Goal: Task Accomplishment & Management: Manage account settings

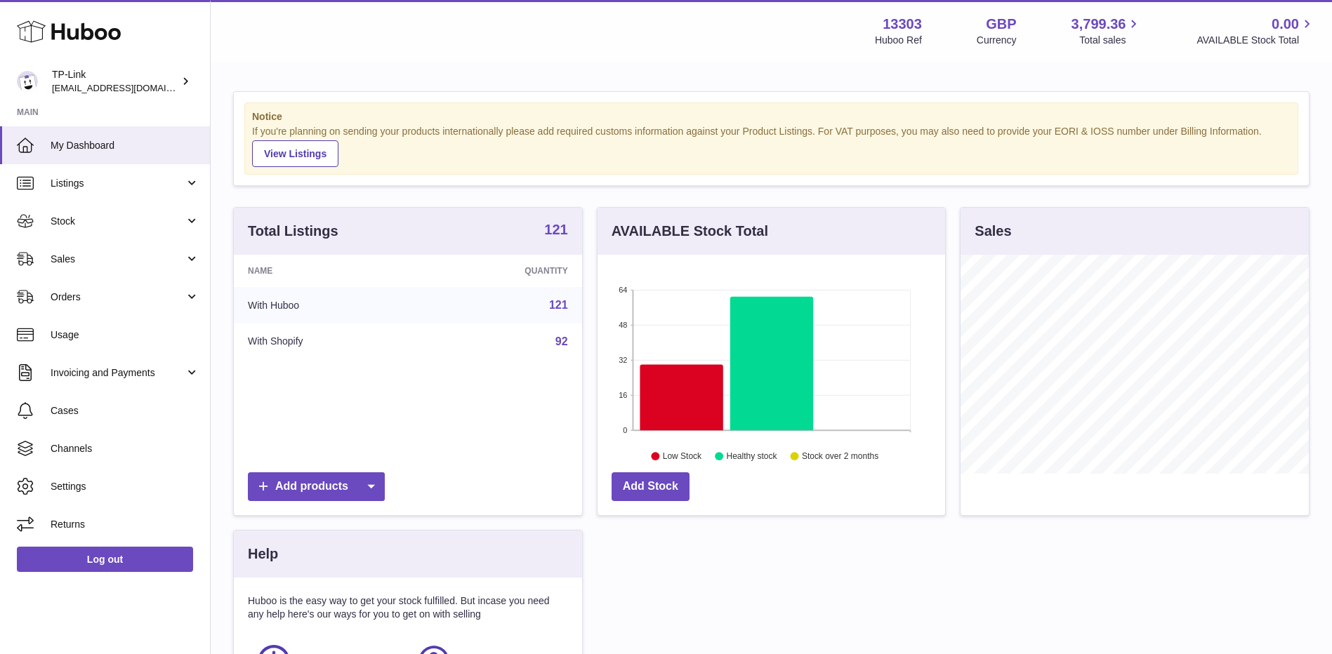
scroll to position [219, 348]
click at [116, 258] on span "Sales" at bounding box center [118, 259] width 134 height 13
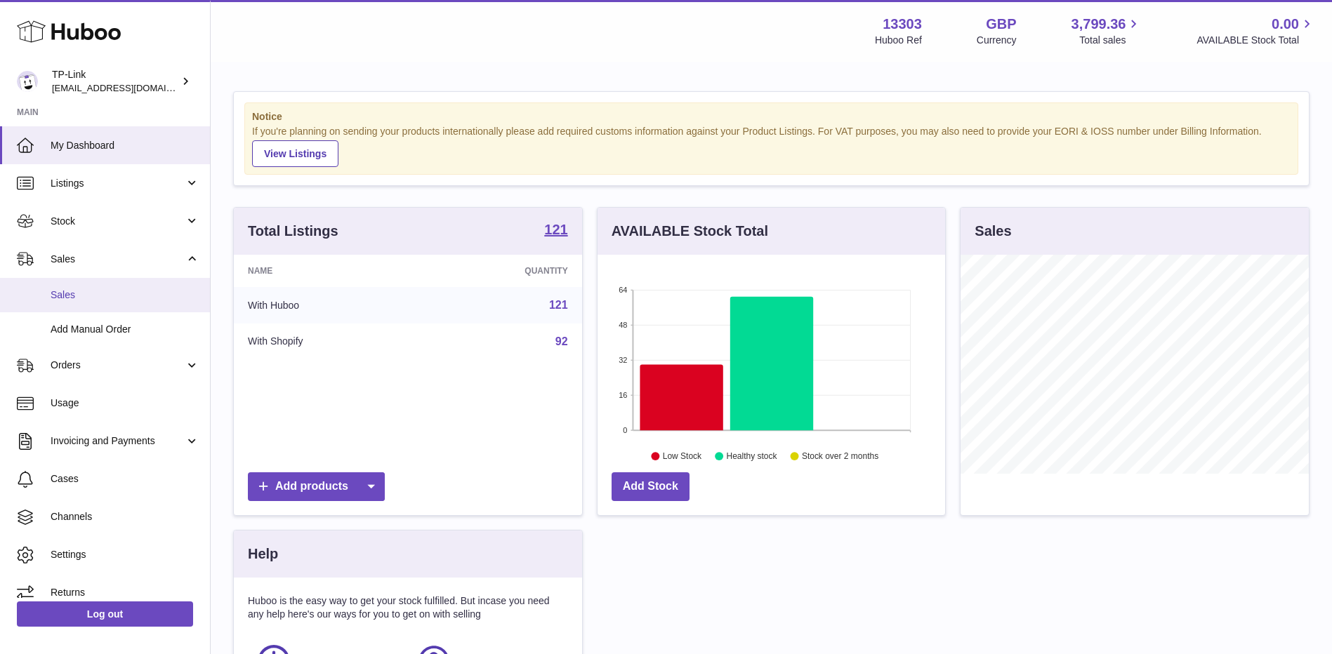
click at [89, 293] on span "Sales" at bounding box center [125, 295] width 149 height 13
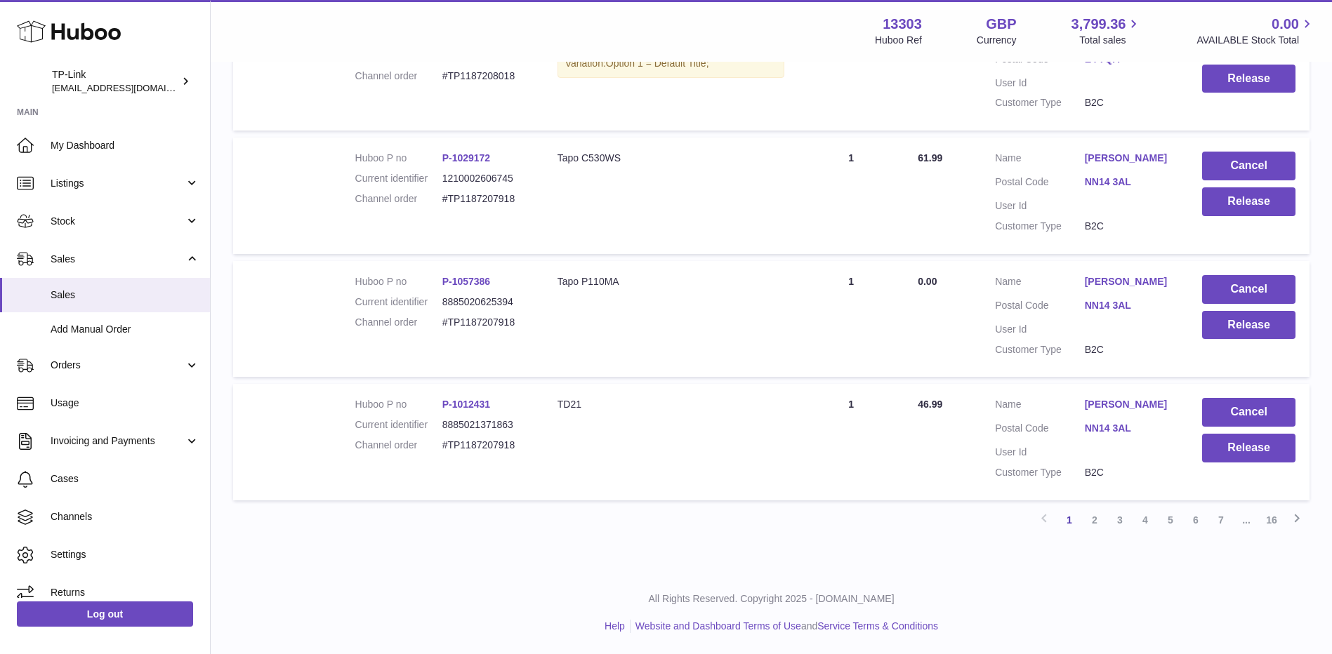
scroll to position [1118, 0]
click at [1220, 524] on link "7" at bounding box center [1220, 520] width 25 height 25
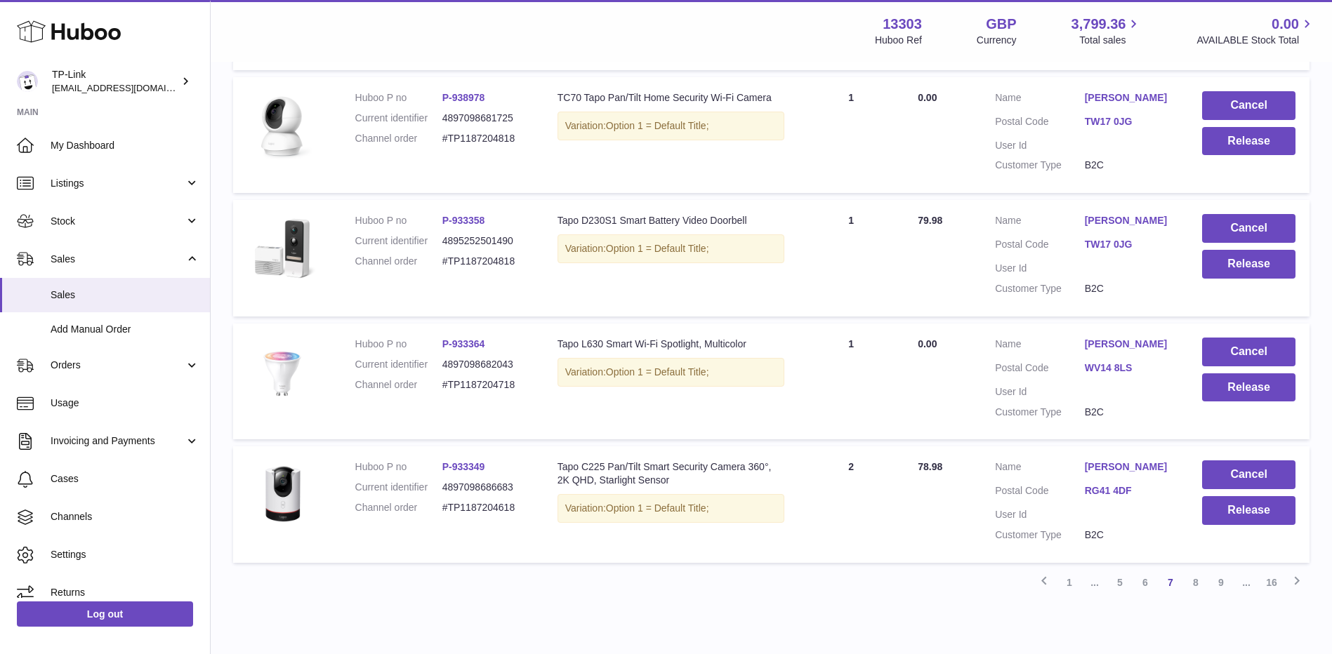
scroll to position [1007, 0]
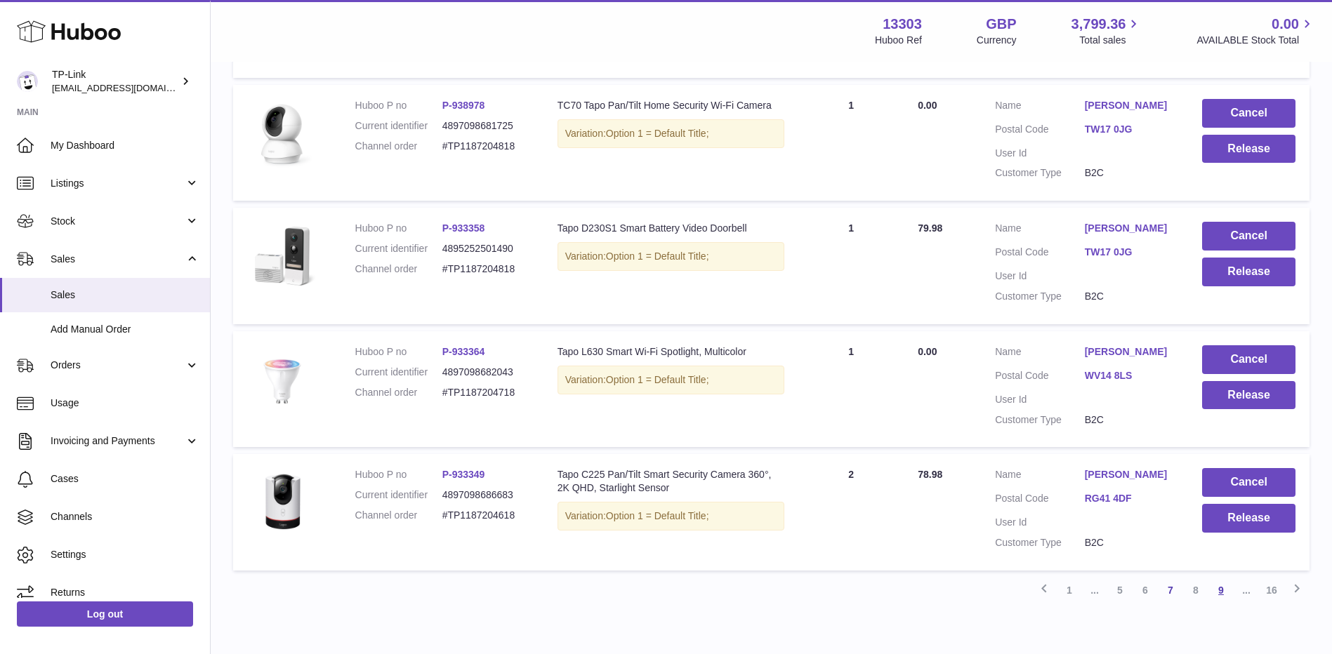
click at [1229, 590] on link "9" at bounding box center [1220, 590] width 25 height 25
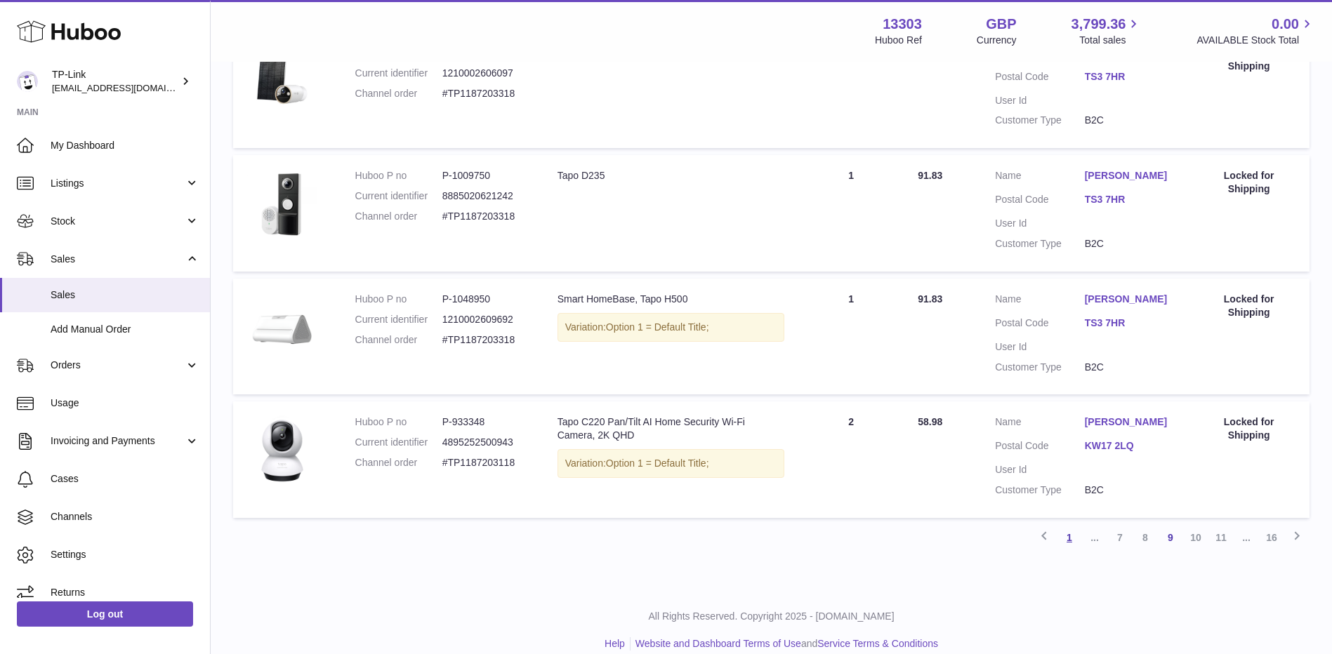
click at [1069, 550] on link "1" at bounding box center [1069, 537] width 25 height 25
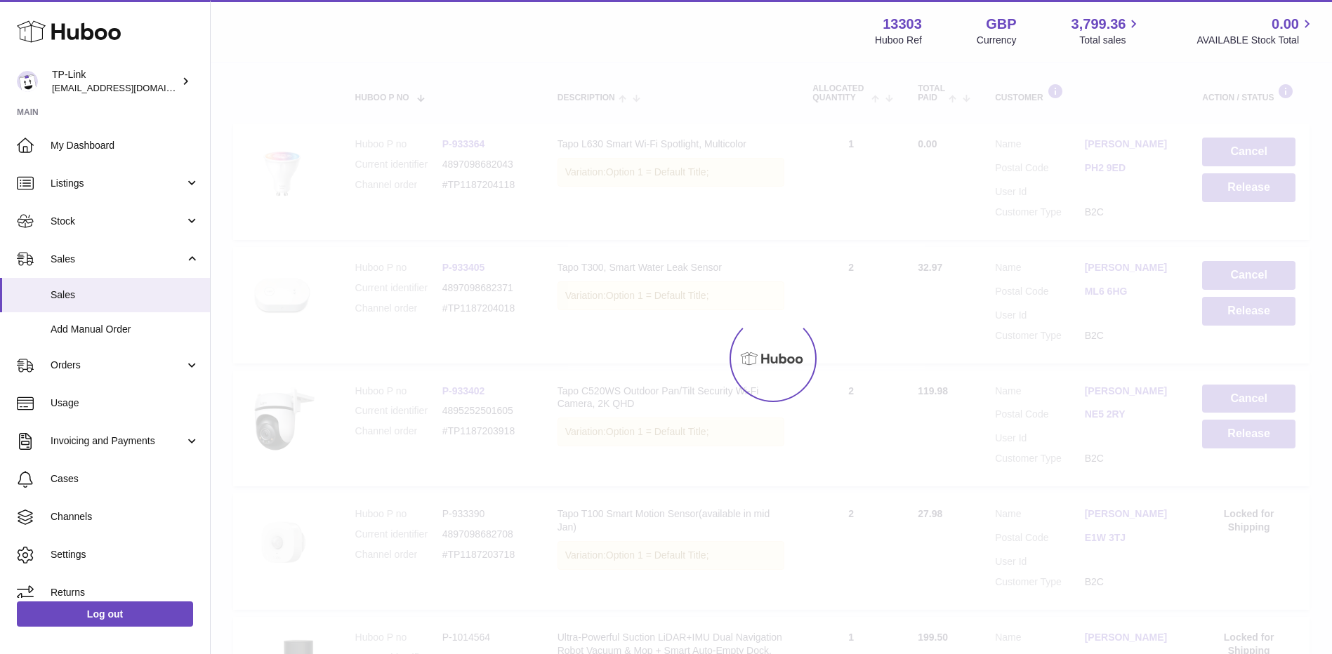
scroll to position [63, 0]
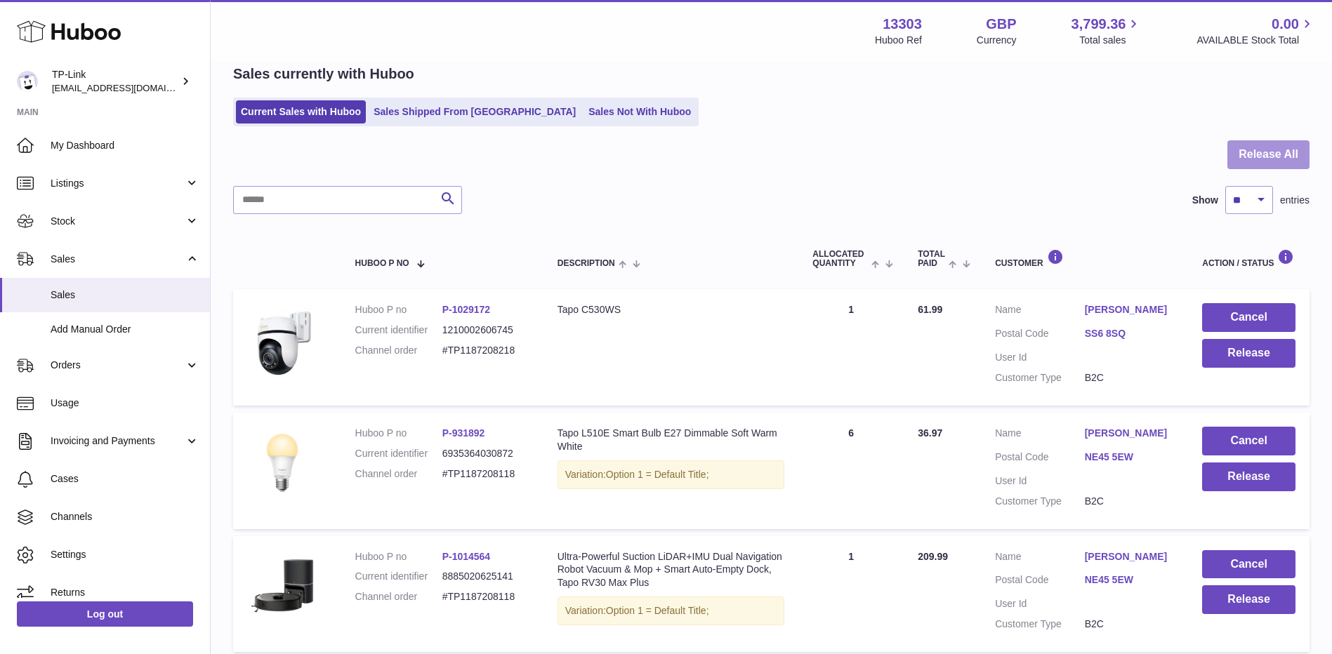
click at [1249, 149] on button "Release All" at bounding box center [1268, 154] width 82 height 29
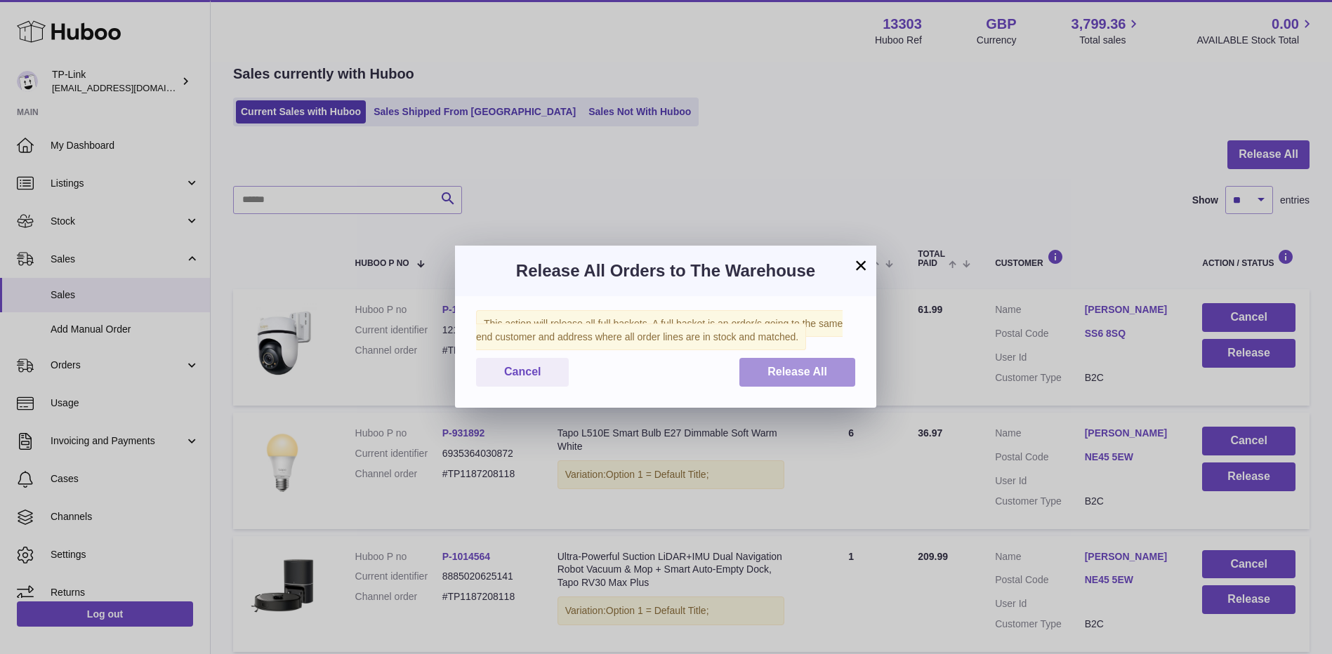
click at [786, 371] on span "Release All" at bounding box center [797, 372] width 60 height 12
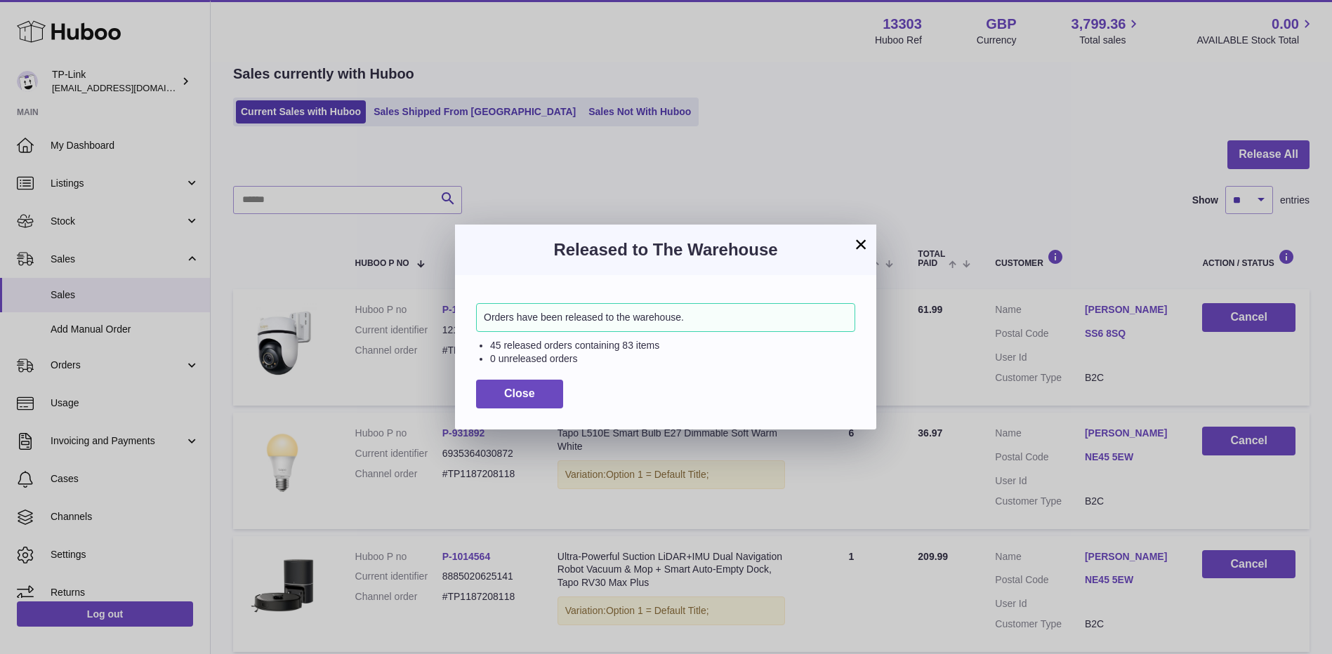
click at [861, 242] on button "×" at bounding box center [860, 244] width 17 height 17
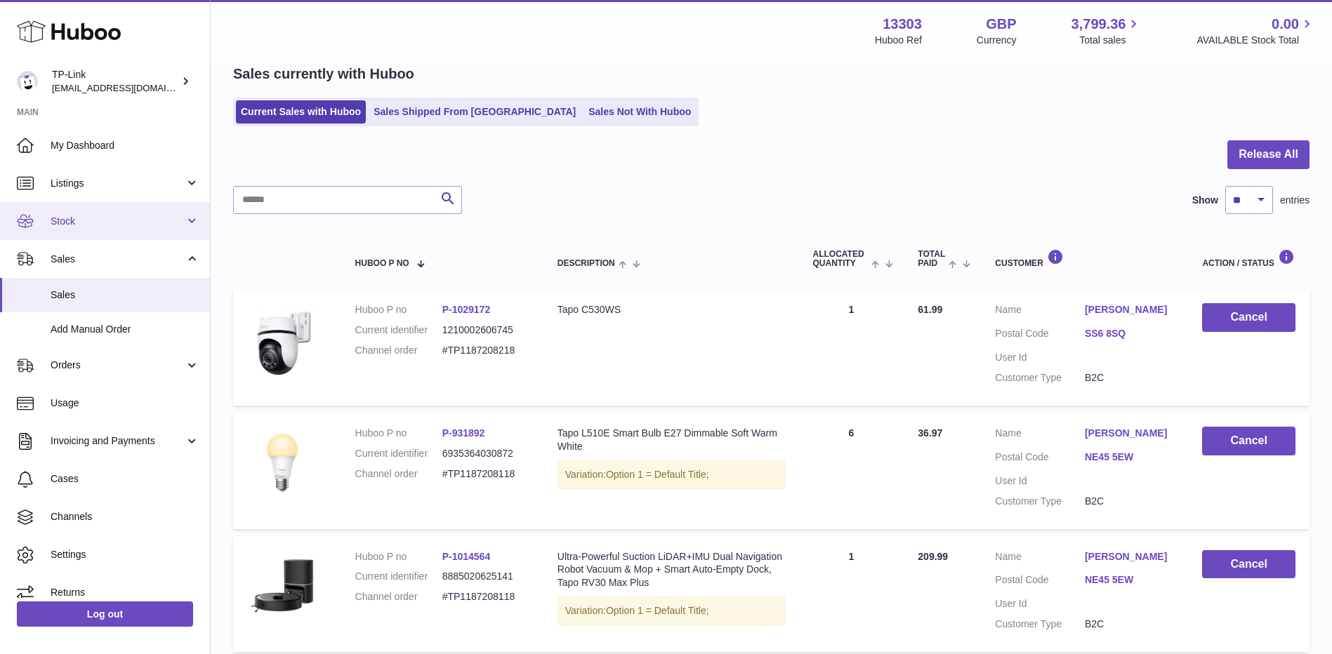
click at [107, 226] on span "Stock" at bounding box center [118, 221] width 134 height 13
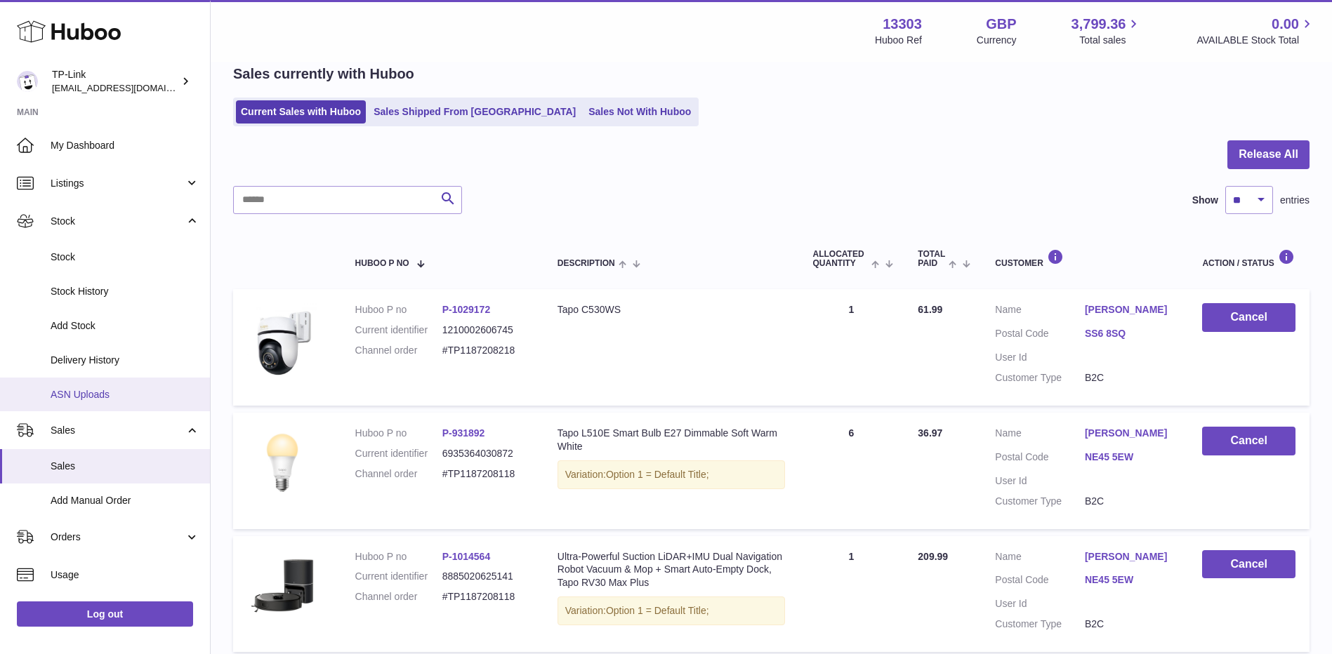
click at [92, 390] on span "ASN Uploads" at bounding box center [125, 394] width 149 height 13
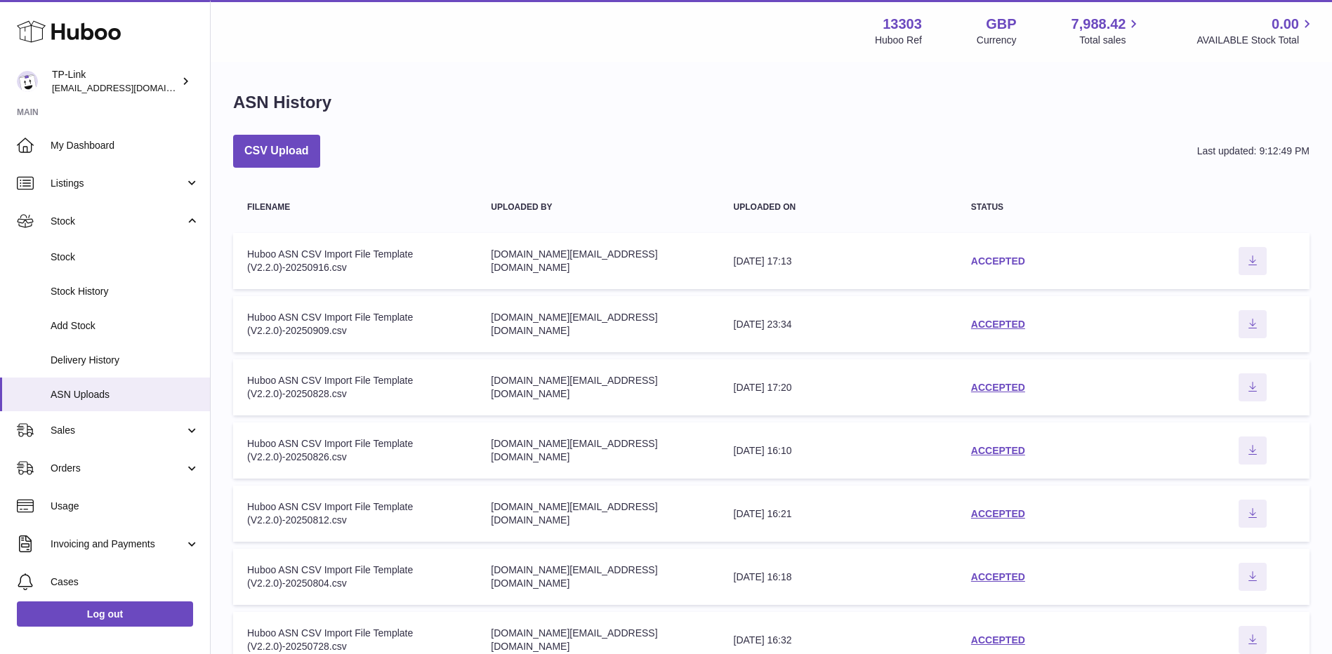
click at [1012, 260] on link "ACCEPTED" at bounding box center [998, 261] width 54 height 11
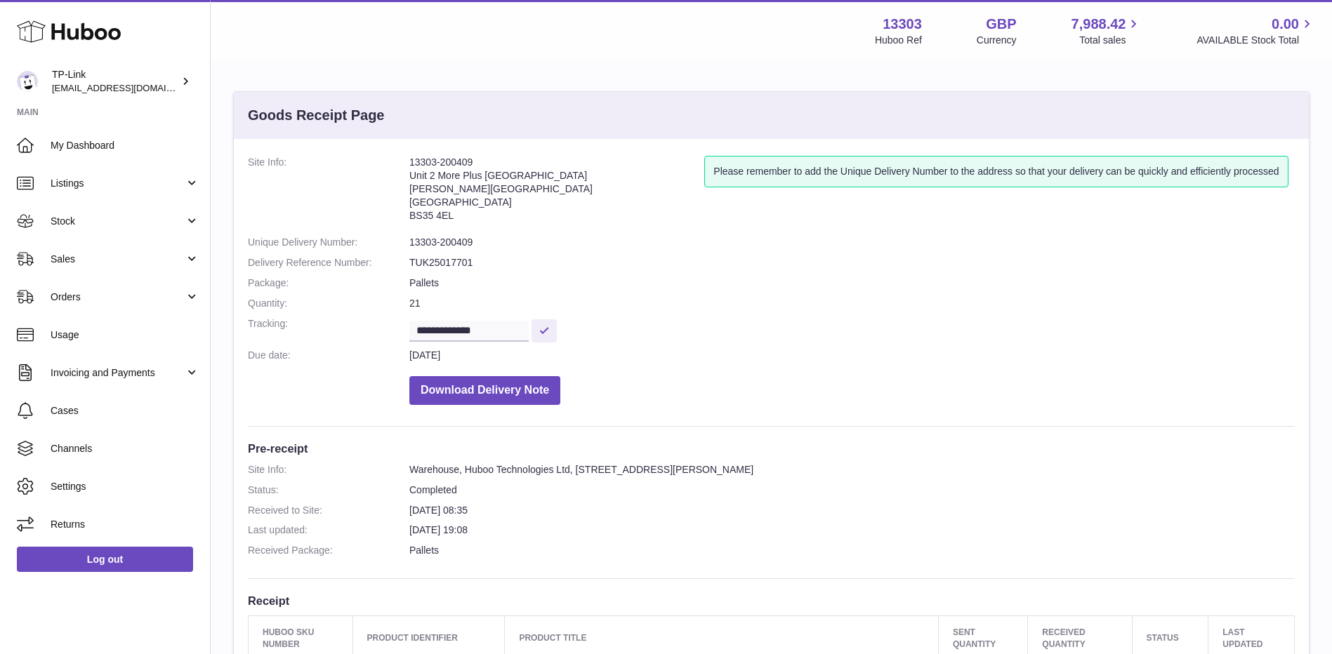
scroll to position [2385, 0]
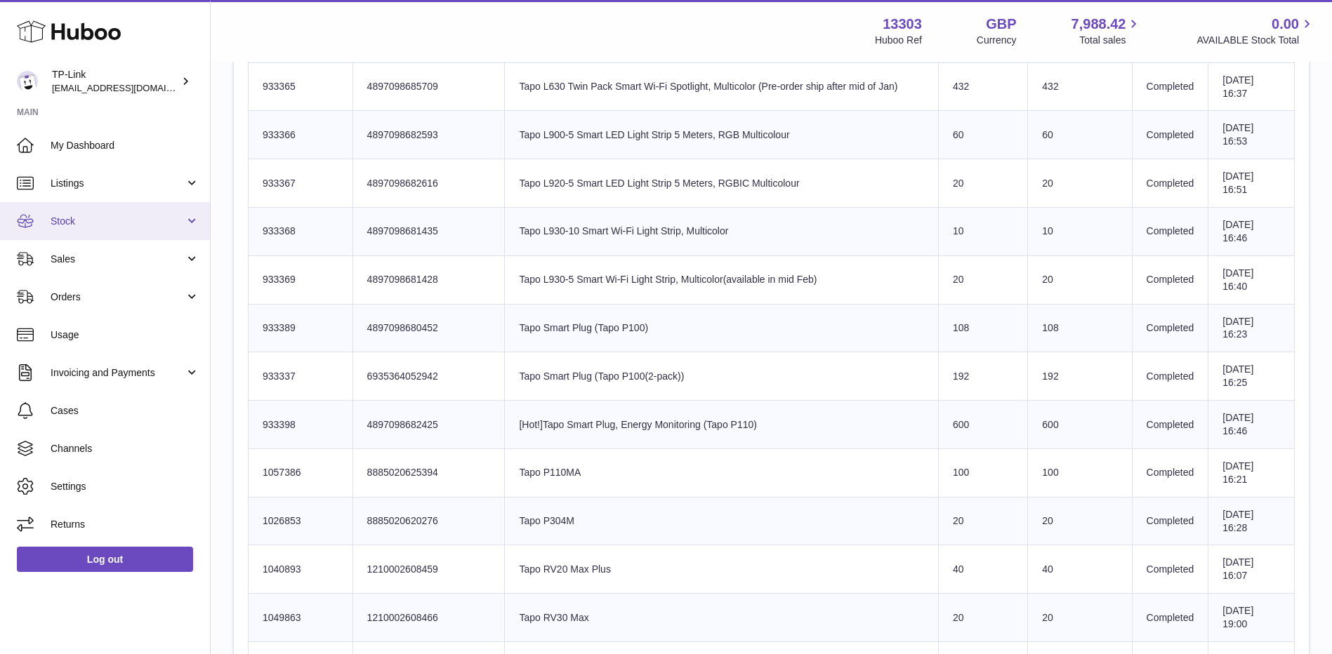
click at [108, 223] on span "Stock" at bounding box center [118, 221] width 134 height 13
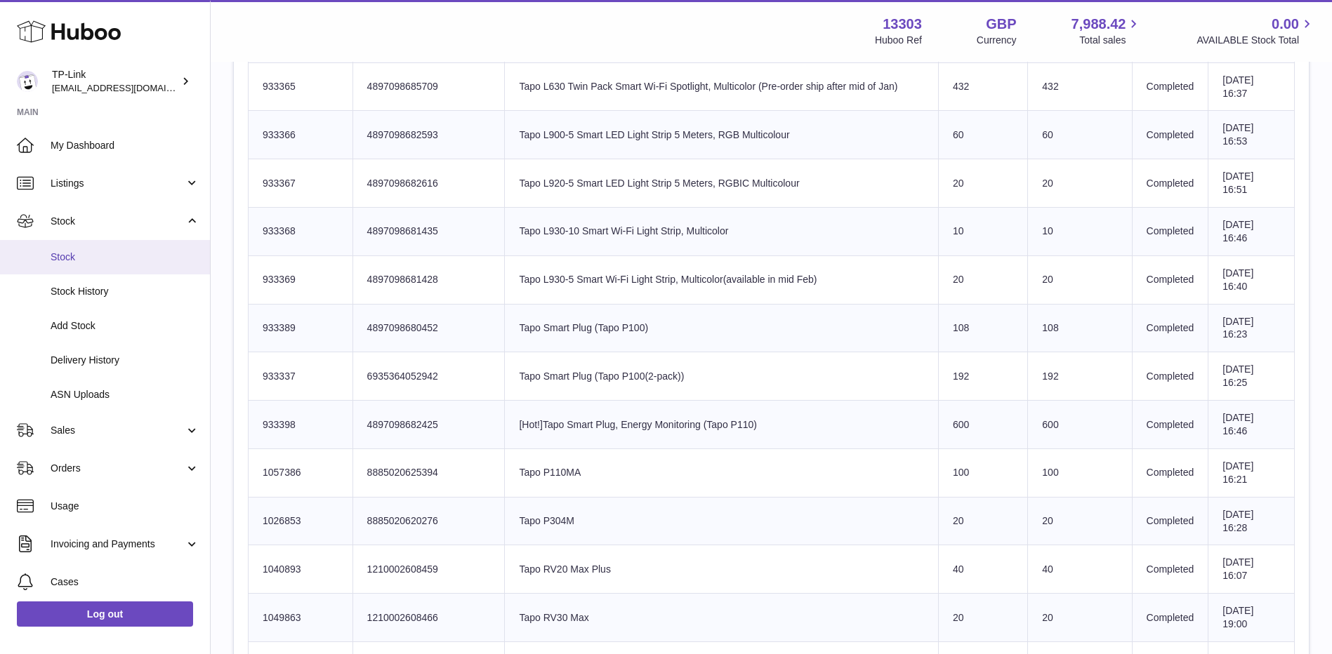
click at [100, 262] on span "Stock" at bounding box center [125, 257] width 149 height 13
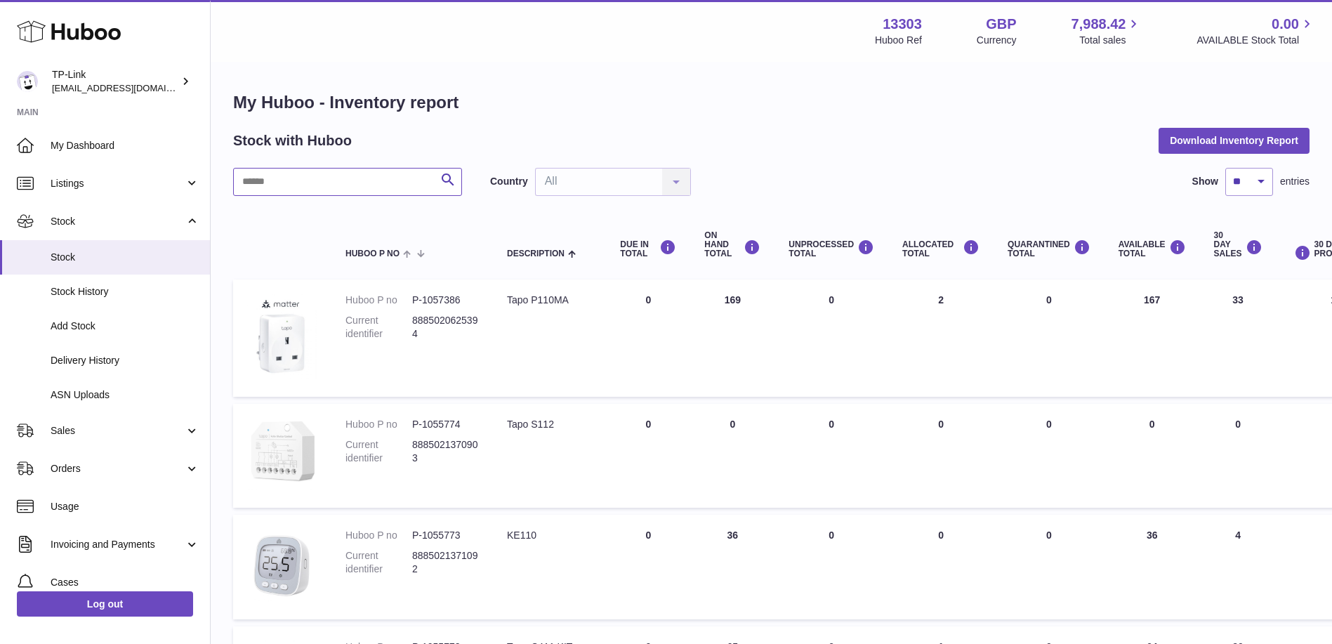
click at [395, 183] on input "text" at bounding box center [347, 182] width 229 height 28
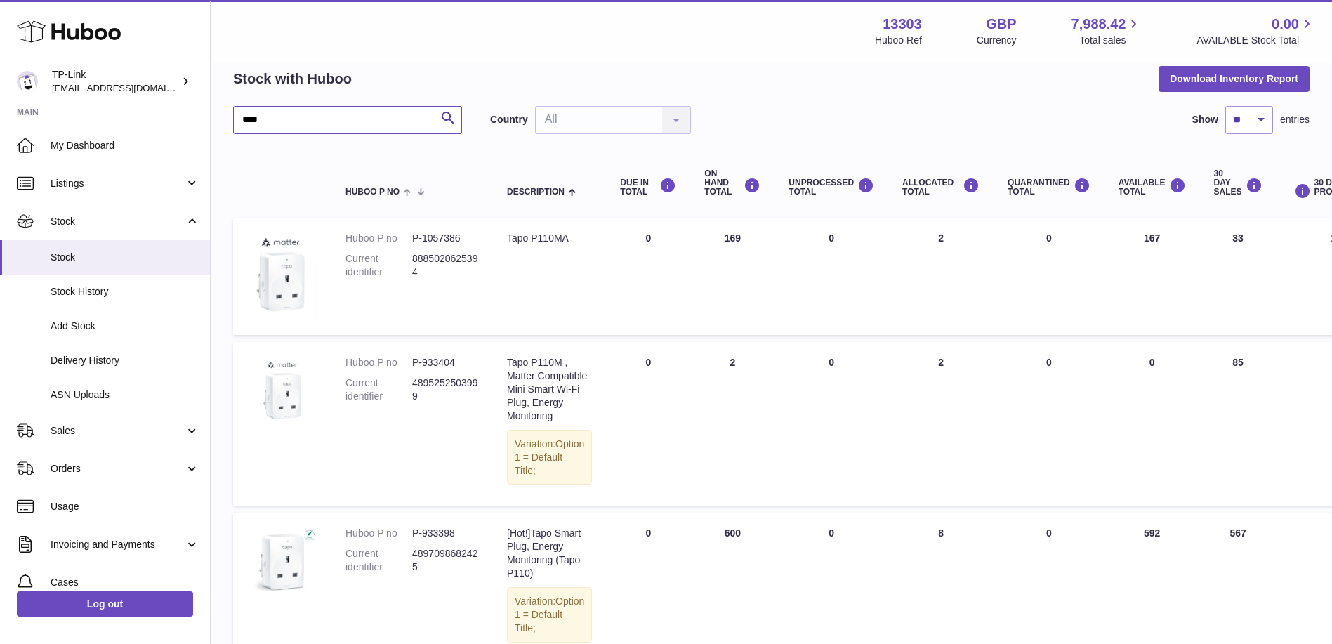
scroll to position [140, 0]
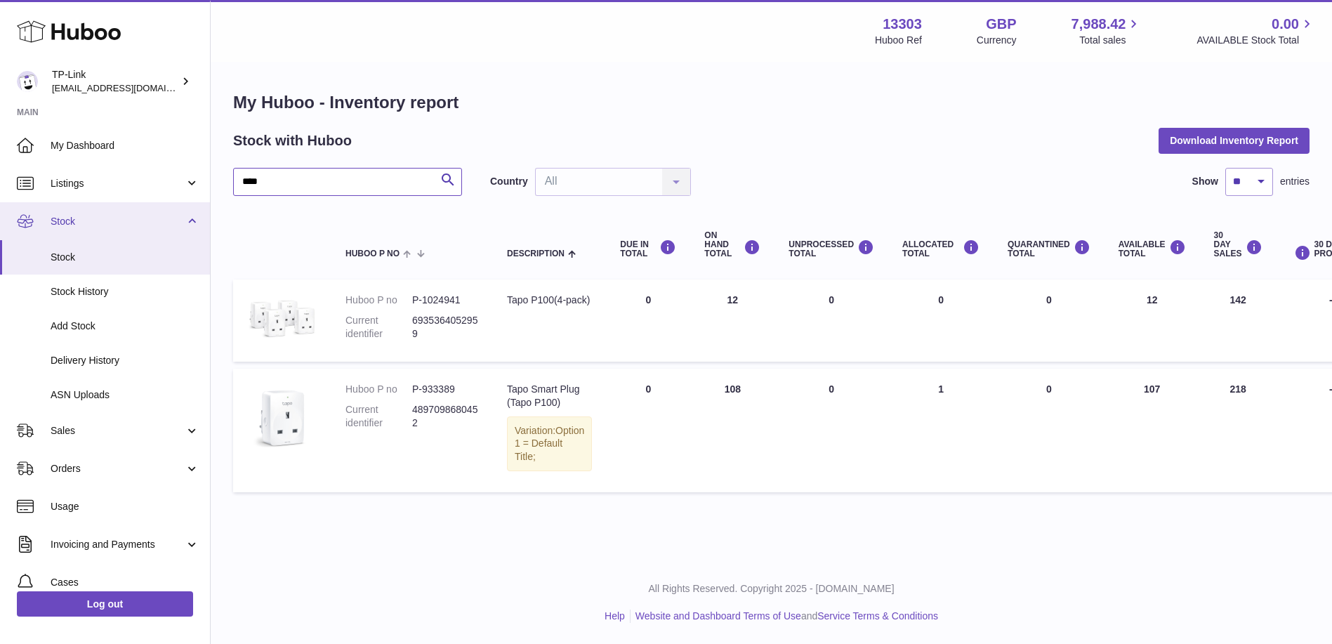
type input "****"
click at [106, 215] on span "Stock" at bounding box center [118, 221] width 134 height 13
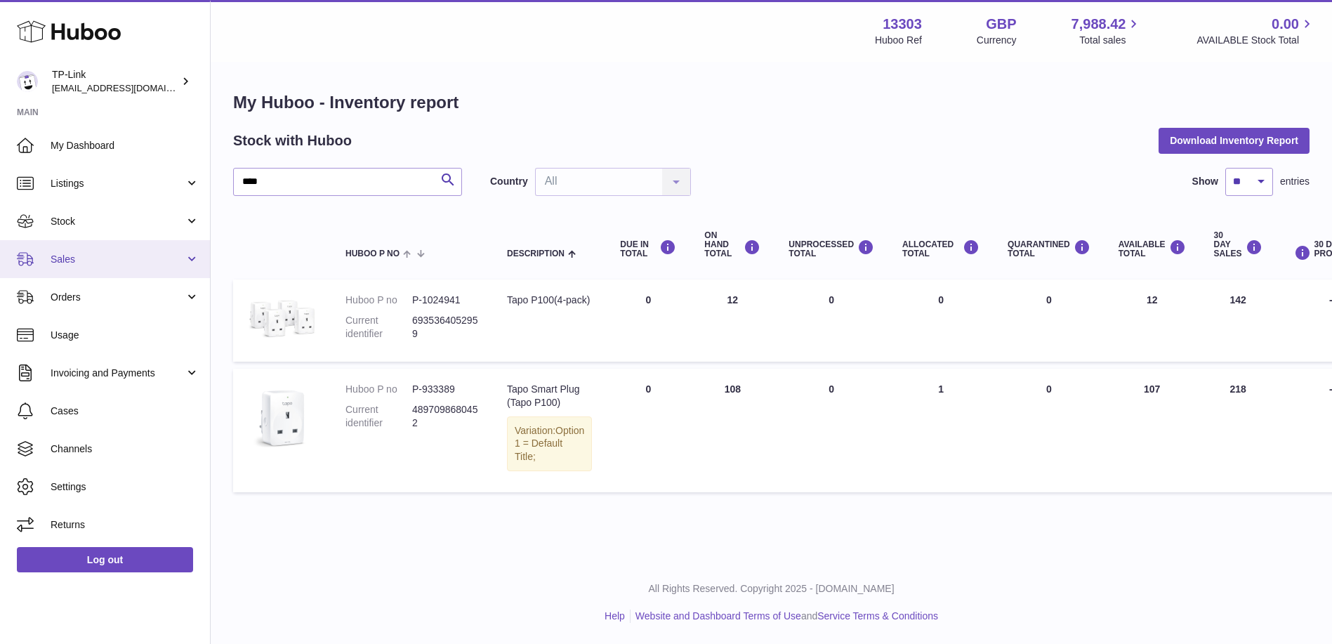
click at [89, 260] on span "Sales" at bounding box center [118, 259] width 134 height 13
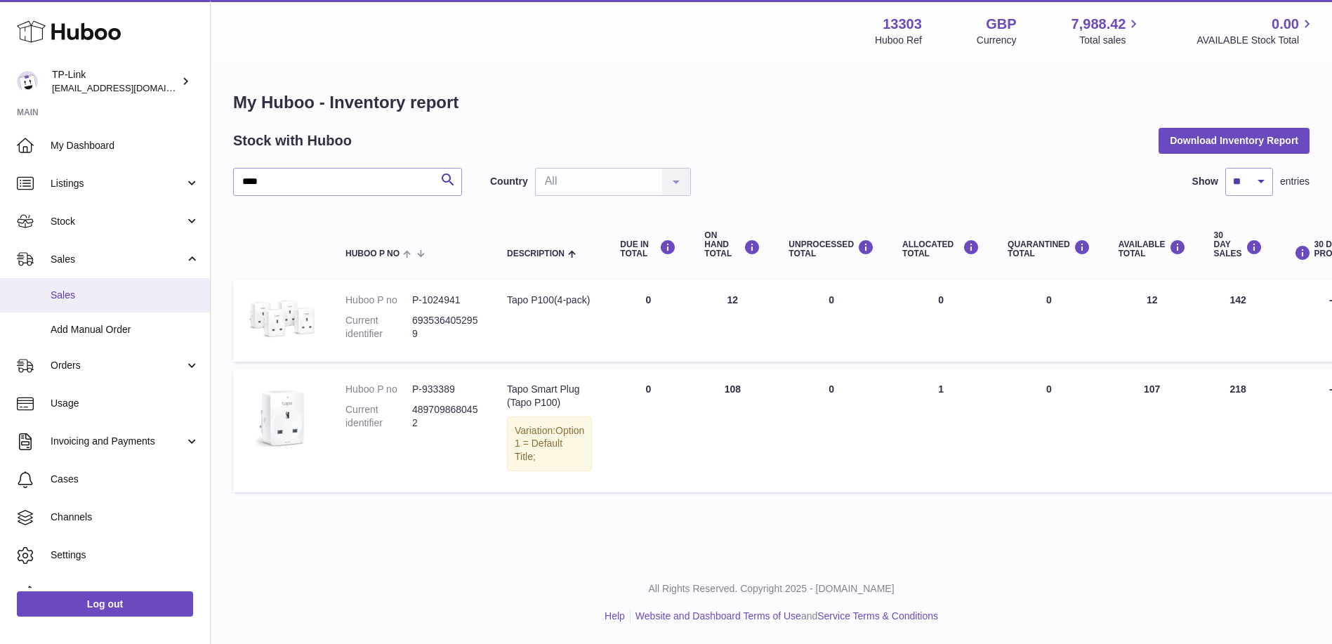
click at [107, 305] on link "Sales" at bounding box center [105, 295] width 210 height 34
